Goal: Task Accomplishment & Management: Use online tool/utility

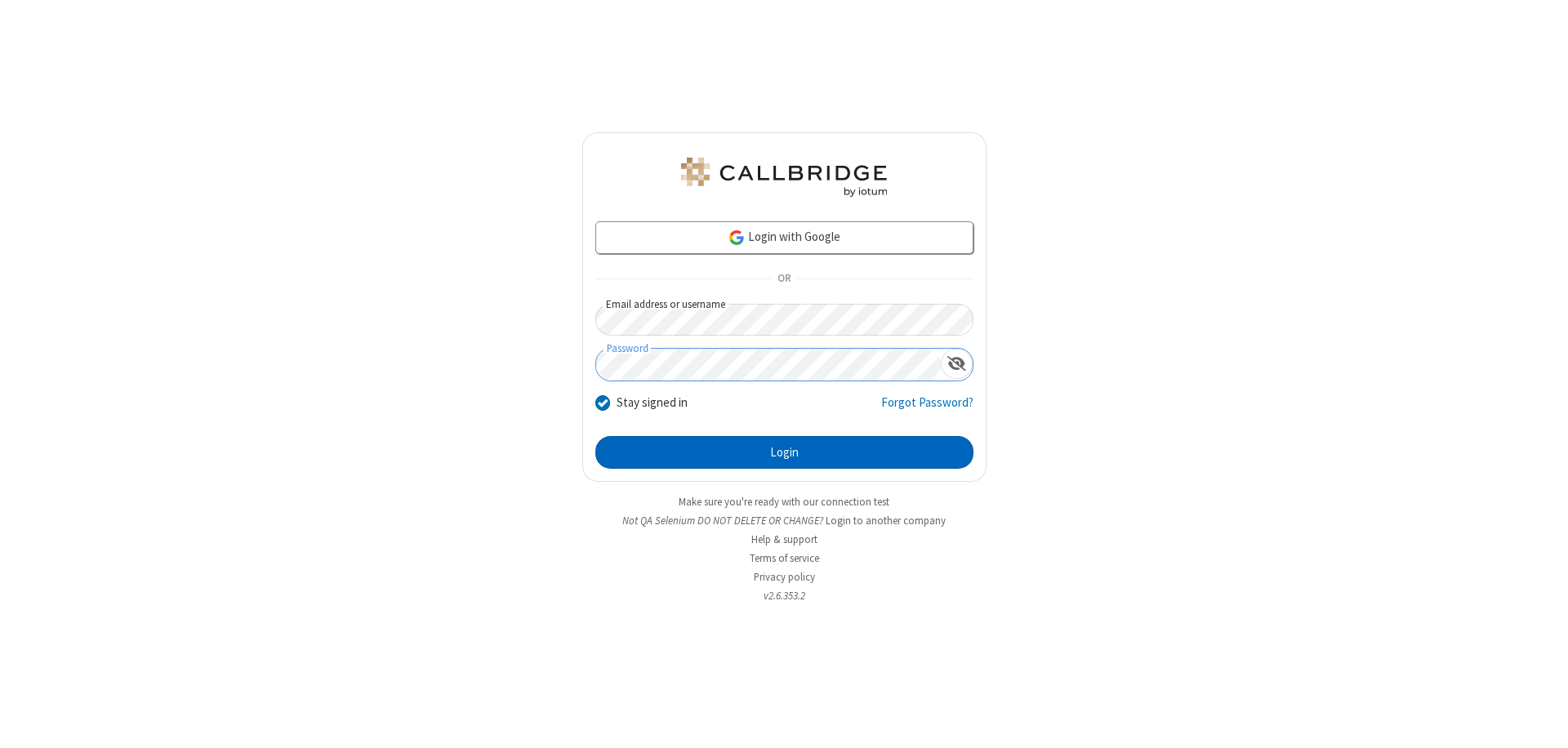
click at [784, 452] on button "Login" at bounding box center [784, 452] width 378 height 32
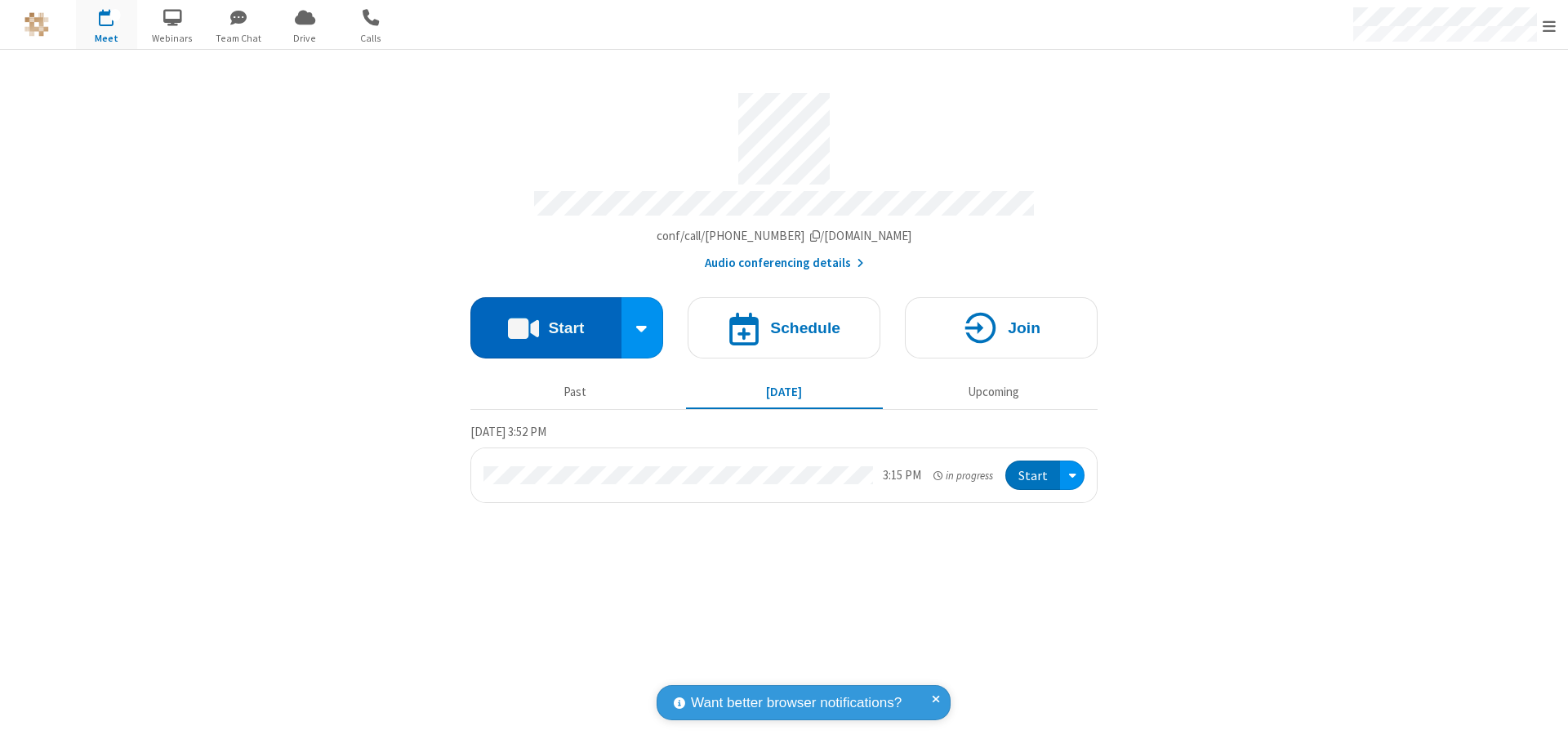
click at [546, 320] on button "Start" at bounding box center [546, 328] width 151 height 61
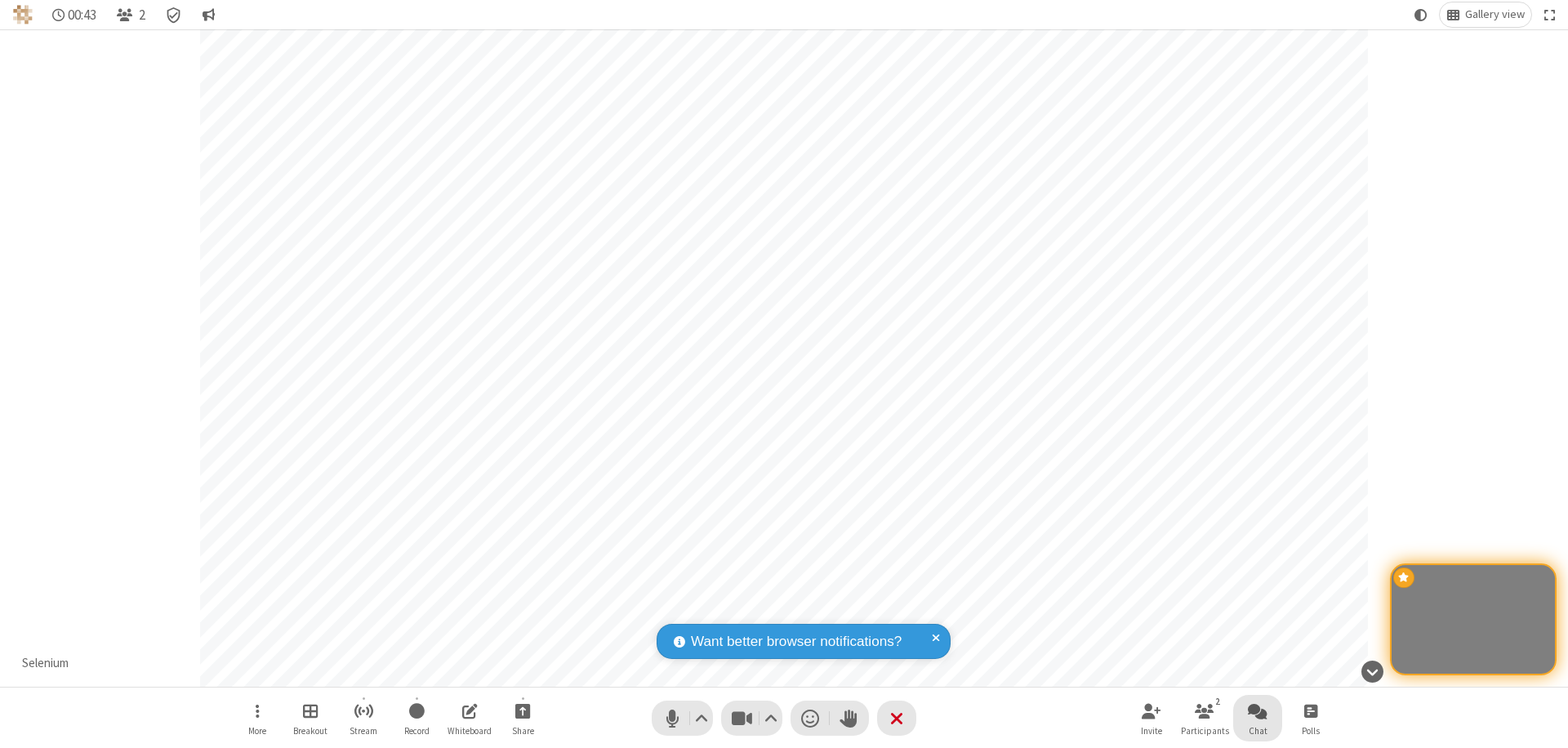
click at [1258, 710] on span "Open chat" at bounding box center [1258, 710] width 20 height 21
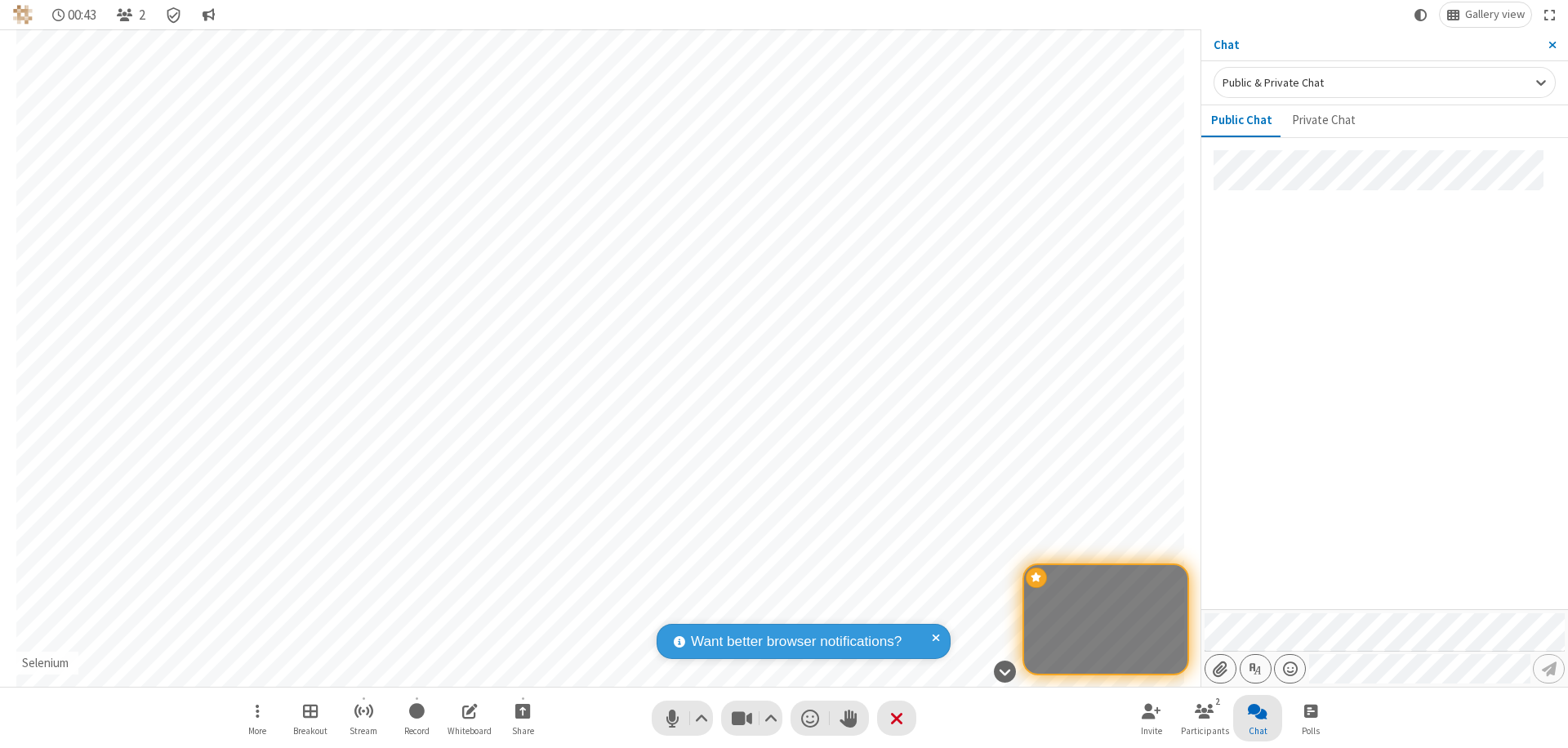
type input "C:\fakepath\doc_test.docx"
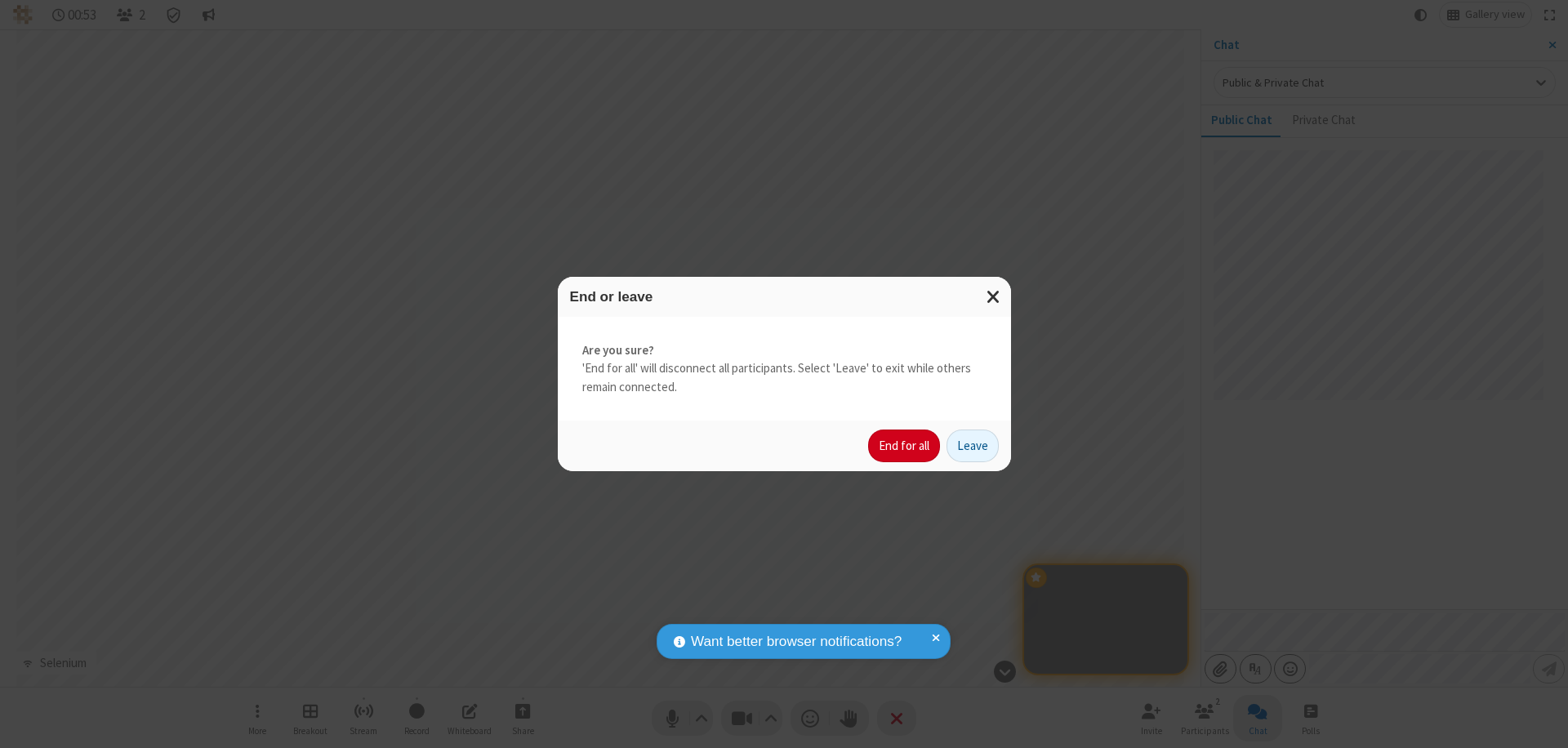
click at [905, 446] on button "End for all" at bounding box center [904, 445] width 72 height 32
